Goal: Find specific page/section: Find specific page/section

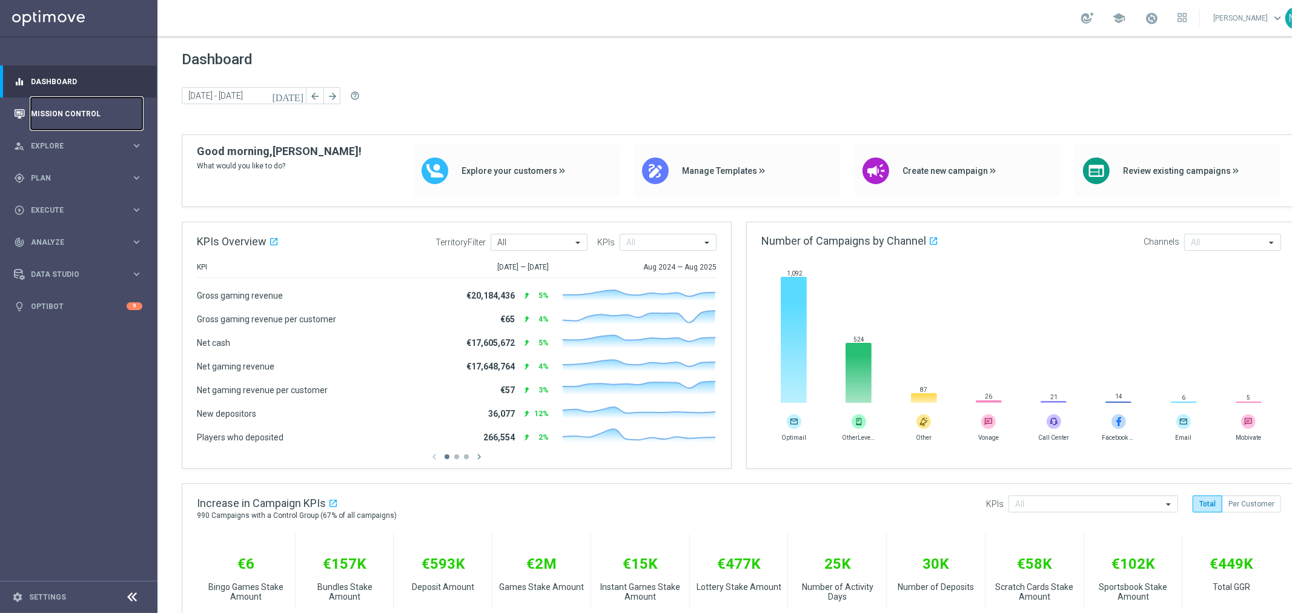
click at [112, 111] on link "Mission Control" at bounding box center [86, 113] width 111 height 32
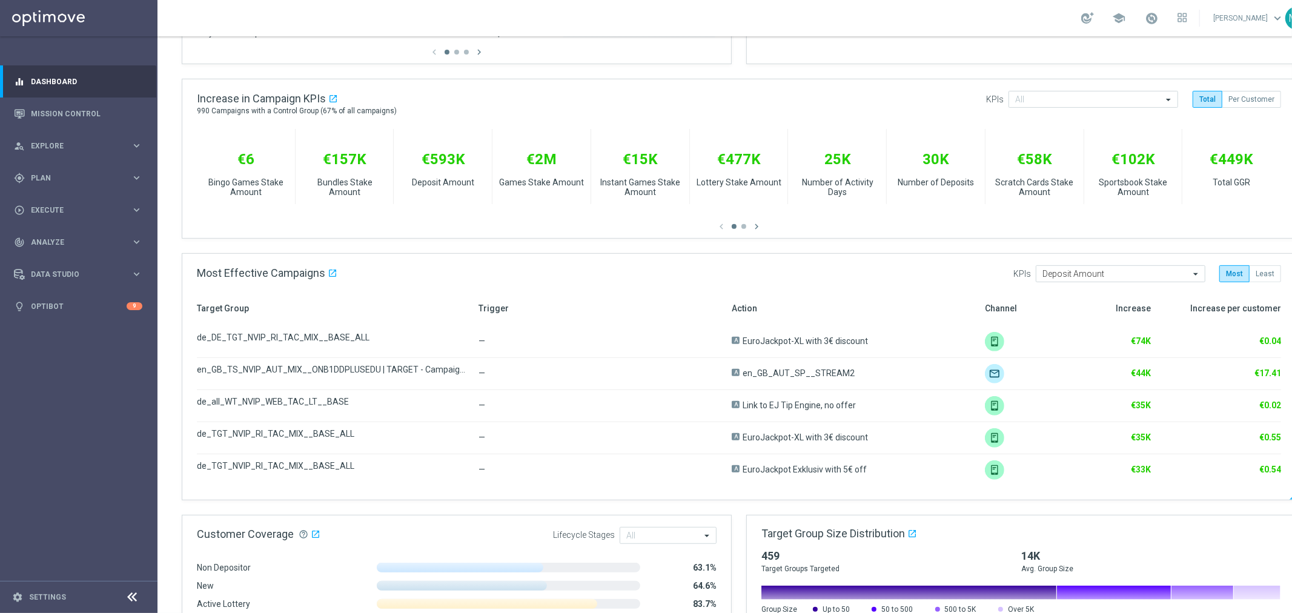
scroll to position [403, 0]
click at [95, 113] on link "Mission Control" at bounding box center [86, 113] width 111 height 32
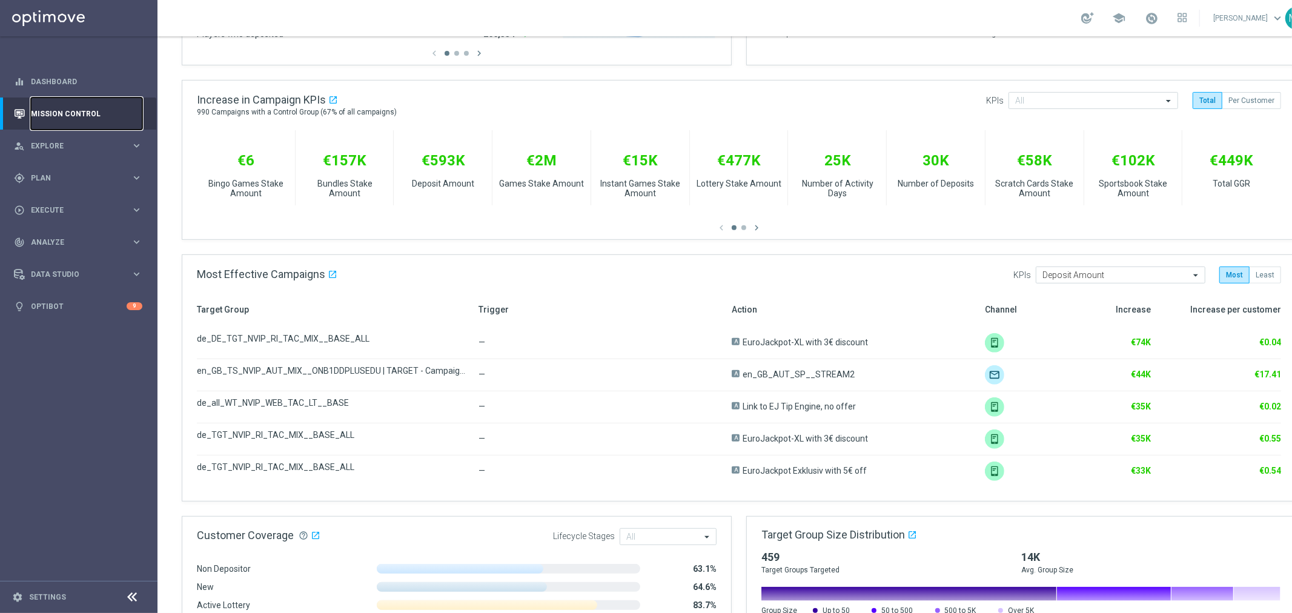
scroll to position [0, 0]
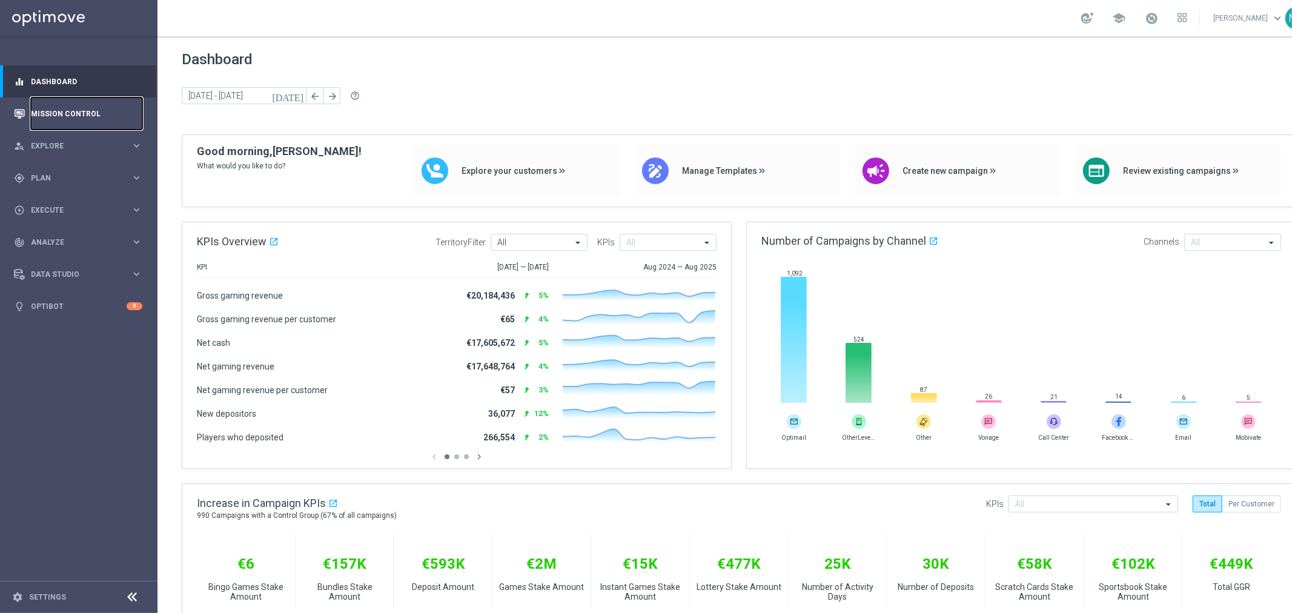
click at [48, 105] on link "Mission Control" at bounding box center [86, 113] width 111 height 32
click at [51, 116] on link "Mission Control" at bounding box center [86, 113] width 111 height 32
click at [84, 107] on link "Mission Control" at bounding box center [86, 113] width 111 height 32
click at [47, 108] on link "Mission Control" at bounding box center [86, 113] width 111 height 32
